Goal: Information Seeking & Learning: Learn about a topic

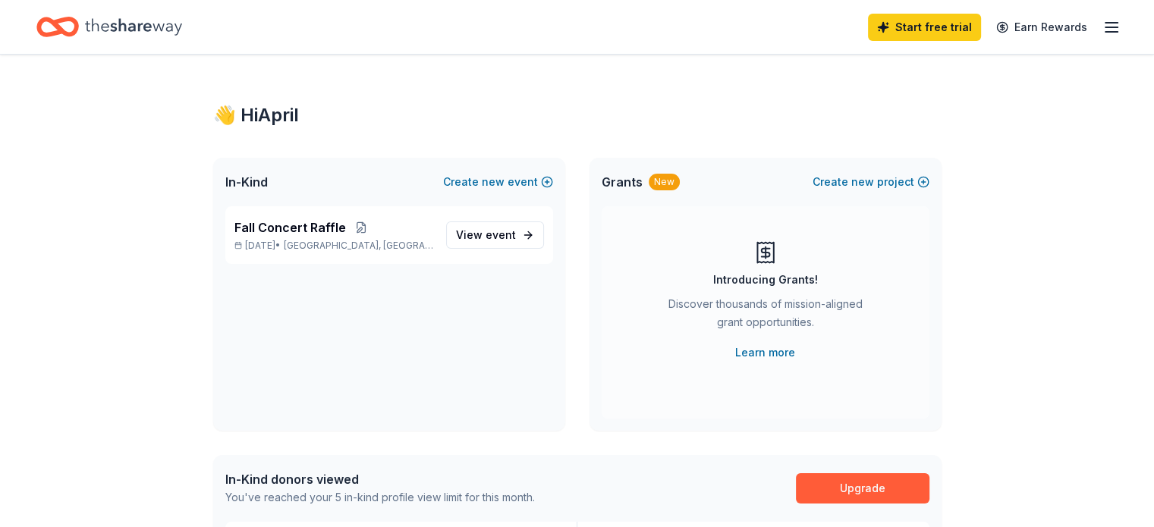
click at [1102, 29] on icon "button" at bounding box center [1111, 27] width 18 height 18
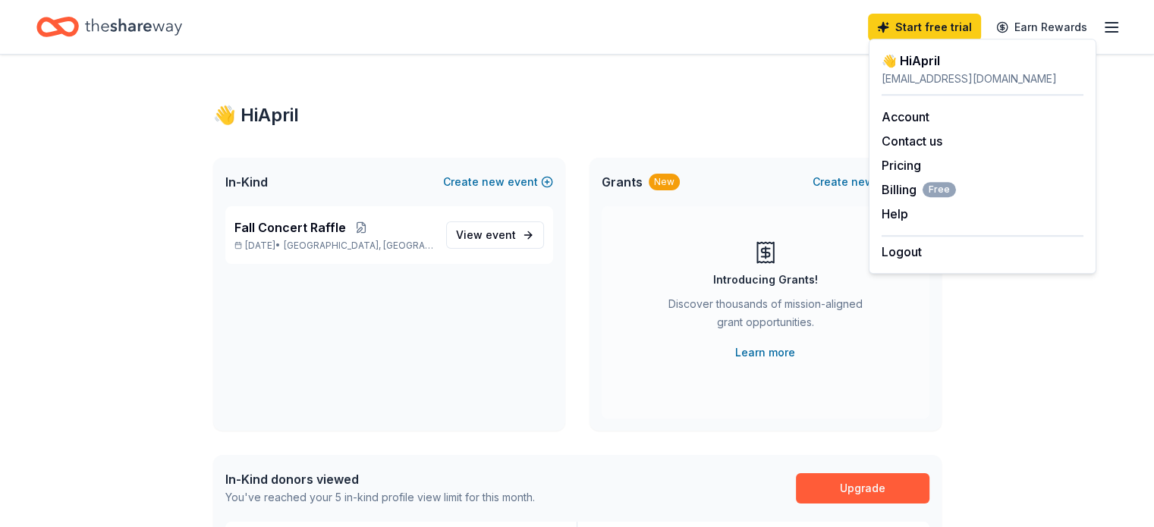
click at [1102, 29] on icon "button" at bounding box center [1111, 27] width 18 height 18
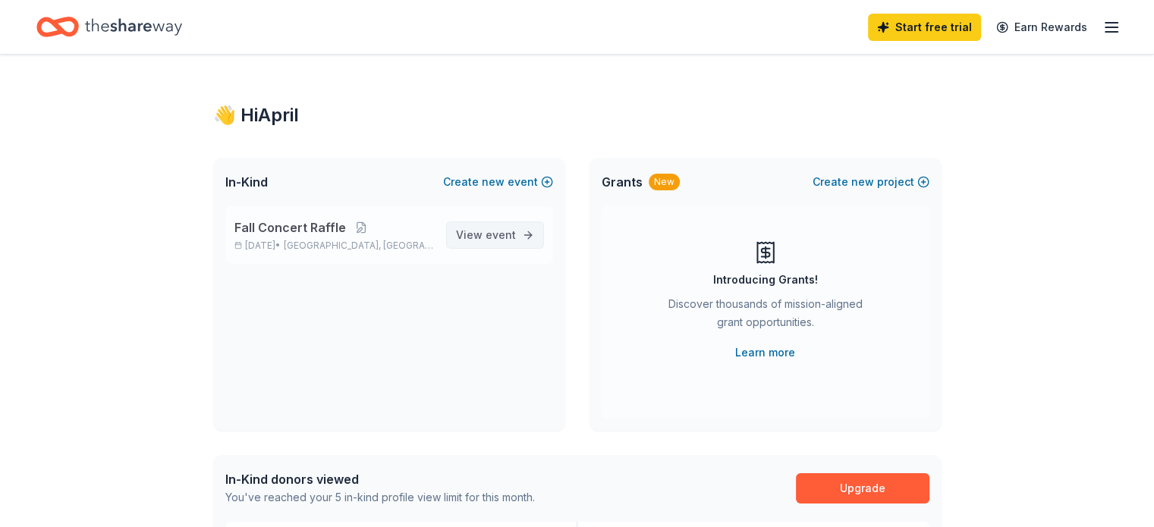
click at [489, 231] on span "event" at bounding box center [500, 234] width 30 height 13
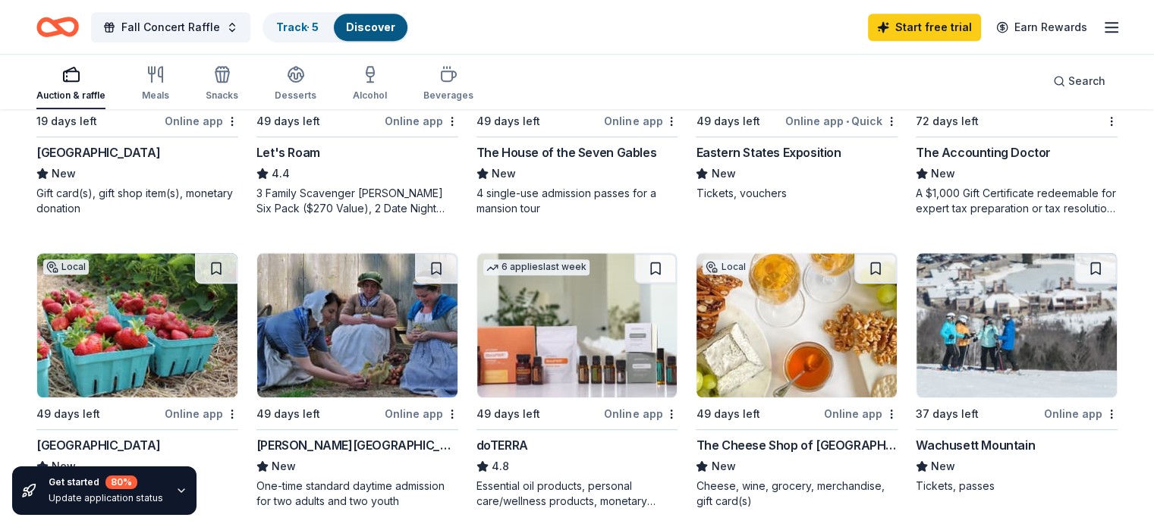
scroll to position [986, 0]
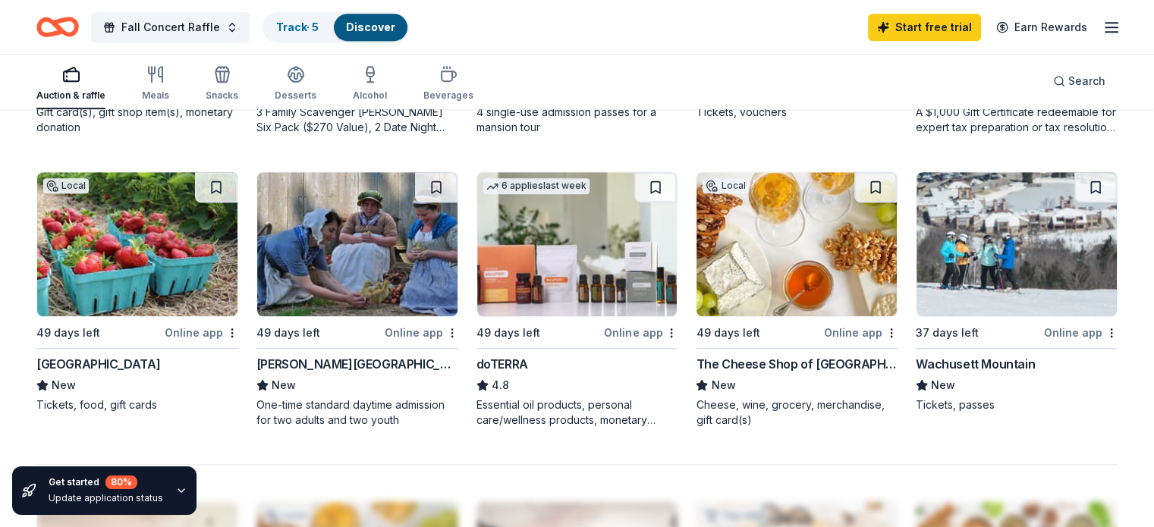
click at [971, 278] on img at bounding box center [1016, 244] width 200 height 144
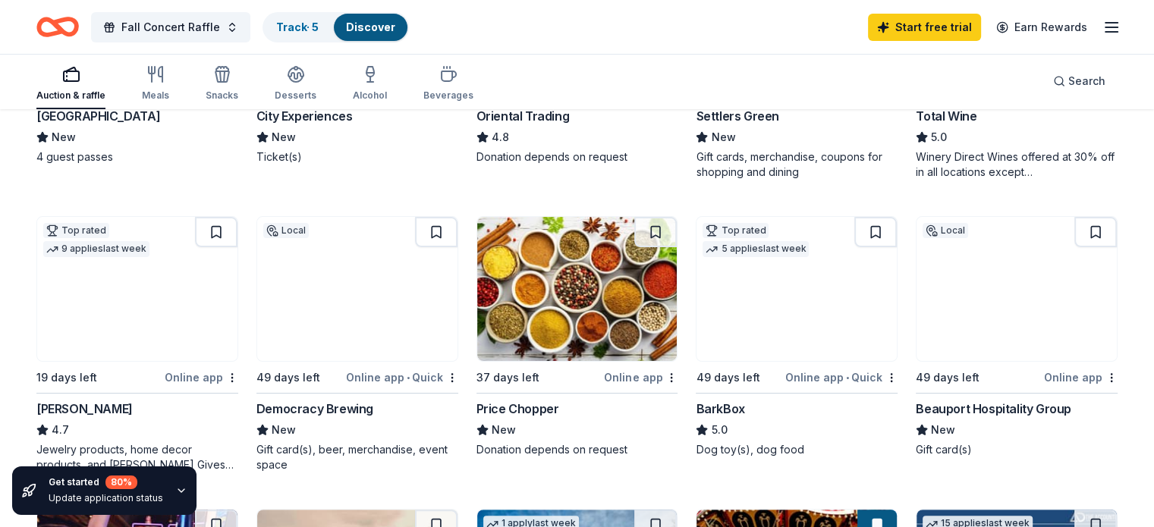
scroll to position [379, 0]
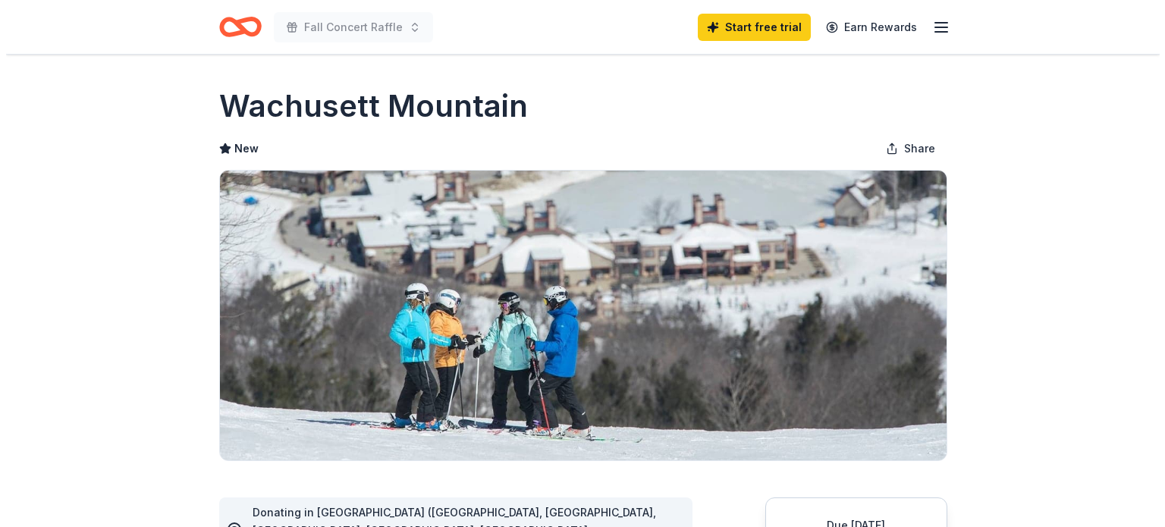
scroll to position [228, 0]
